Goal: Information Seeking & Learning: Learn about a topic

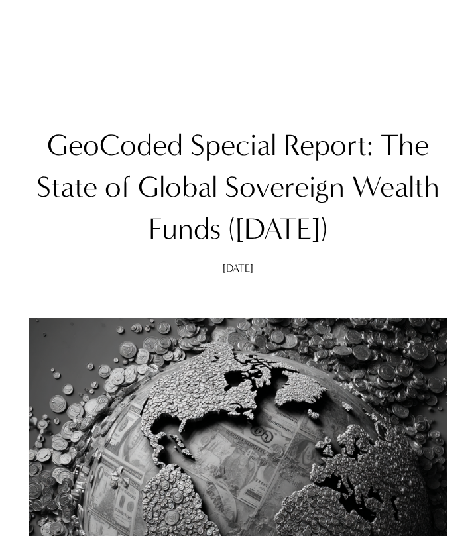
scroll to position [995, 0]
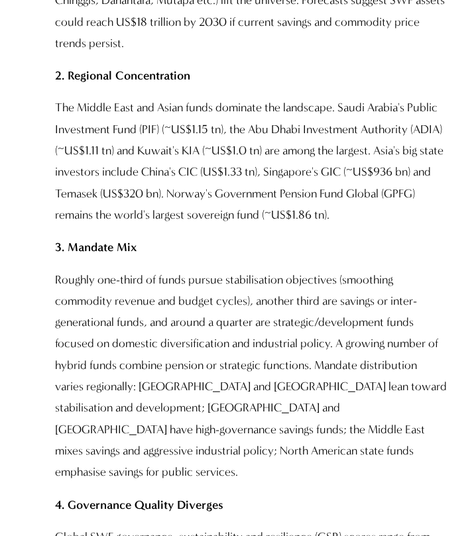
click at [231, 198] on p "The Middle East and Asian funds dominate the landscape. Saudi Arabia's Public I…" at bounding box center [251, 161] width 392 height 129
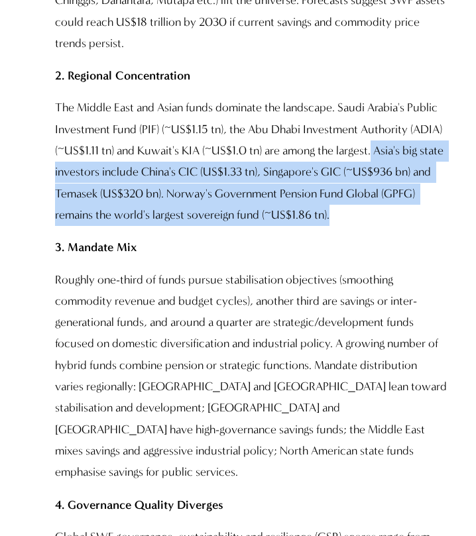
drag, startPoint x: 374, startPoint y: 126, endPoint x: 379, endPoint y: 190, distance: 64.5
click at [379, 190] on p "The Middle East and Asian funds dominate the landscape. Saudi Arabia's Public I…" at bounding box center [251, 161] width 392 height 129
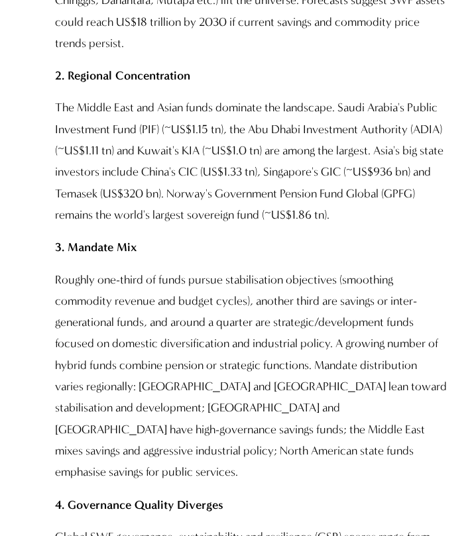
click at [161, 357] on p "Roughly one-third of funds pursue stabilisation objectives (smoothing commodity…" at bounding box center [251, 377] width 392 height 214
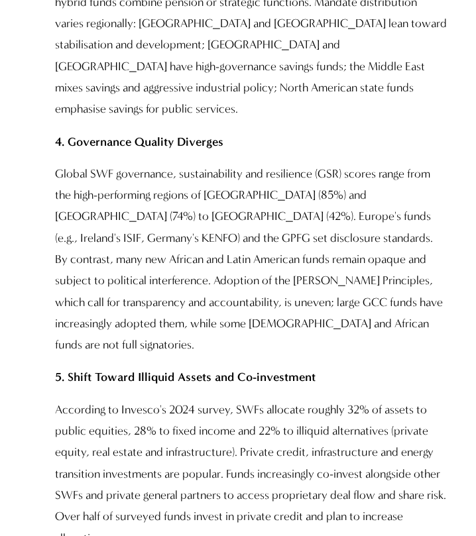
scroll to position [1362, 0]
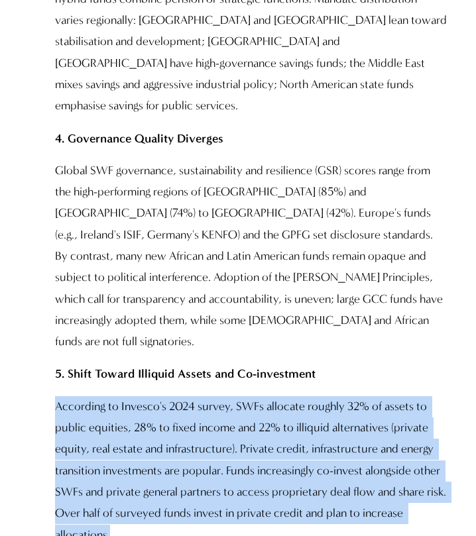
drag, startPoint x: 55, startPoint y: 337, endPoint x: 158, endPoint y: 467, distance: 165.6
click at [158, 467] on p "According to Invesco's 2024 survey, SWFs allocate roughly 32% of assets to publ…" at bounding box center [251, 471] width 392 height 150
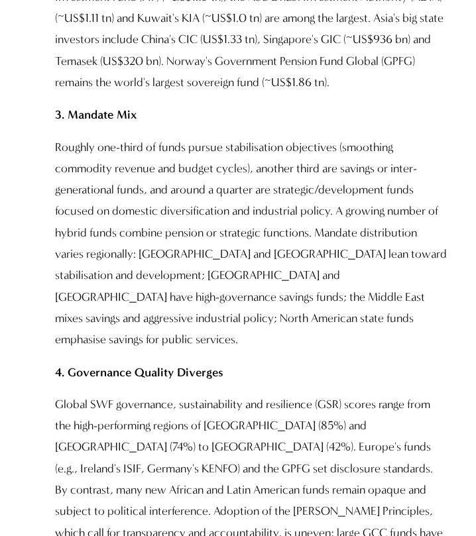
scroll to position [1125, 0]
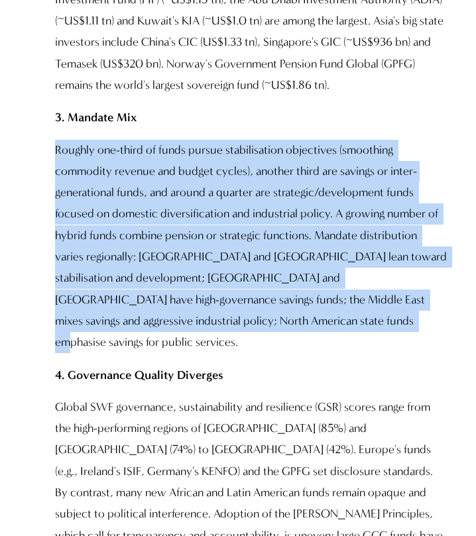
drag, startPoint x: 51, startPoint y: 127, endPoint x: 316, endPoint y: 296, distance: 313.9
copy p "Roughly one-third of funds pursue stabilisation objectives (smoothing commodity…"
click at [329, 275] on p "Roughly one-third of funds pursue stabilisation objectives (smoothing commodity…" at bounding box center [251, 247] width 392 height 214
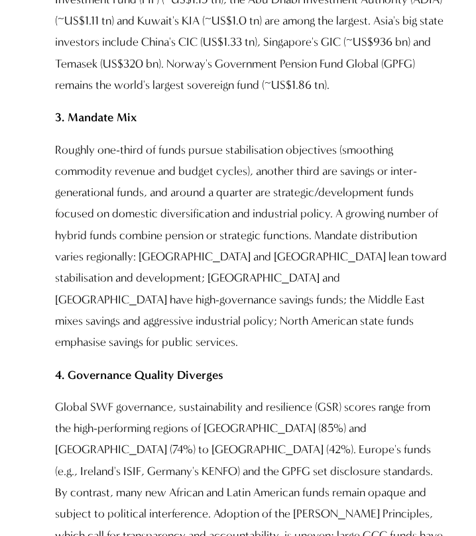
click at [153, 188] on p "Roughly one-third of funds pursue stabilisation objectives (smoothing commodity…" at bounding box center [251, 247] width 392 height 214
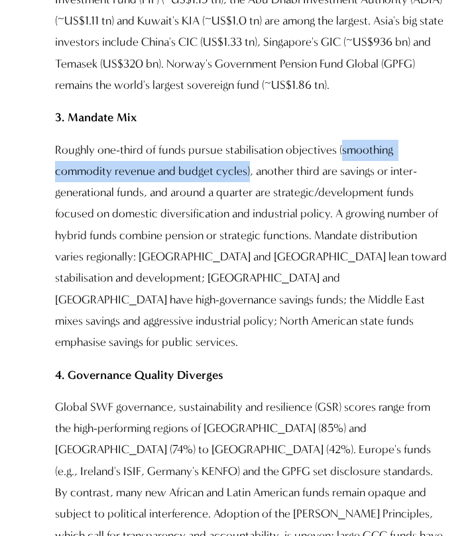
drag, startPoint x: 341, startPoint y: 123, endPoint x: 247, endPoint y: 144, distance: 96.3
click at [247, 144] on p "Roughly one-third of funds pursue stabilisation objectives (smoothing commodity…" at bounding box center [251, 247] width 392 height 214
copy p "smoothing commodity revenue and budget cycles)"
